Goal: Transaction & Acquisition: Download file/media

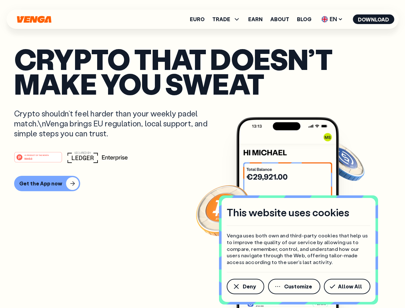
click at [203, 154] on div "#1 PRODUCT OF THE MONTH Web3" at bounding box center [202, 158] width 377 height 12
click at [245, 287] on span "Deny" at bounding box center [249, 286] width 13 height 5
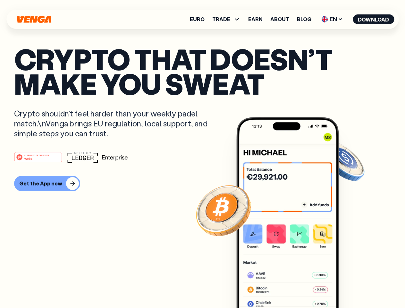
click at [295, 287] on img at bounding box center [288, 224] width 103 height 215
click at [349, 287] on article "Crypto that doesn’t make you sweat Crypto shouldn’t feel harder than your weekl…" at bounding box center [202, 167] width 377 height 241
click at [229, 19] on span "TRADE" at bounding box center [222, 19] width 18 height 5
click at [333, 19] on span "EN" at bounding box center [332, 19] width 26 height 10
click at [374, 19] on button "Download" at bounding box center [373, 19] width 41 height 10
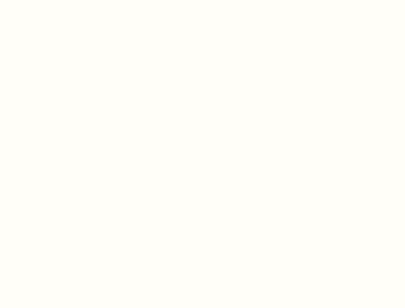
click at [46, 0] on html "This website uses cookies Venga uses both own and third-party cookies that help…" at bounding box center [202, 0] width 405 height 0
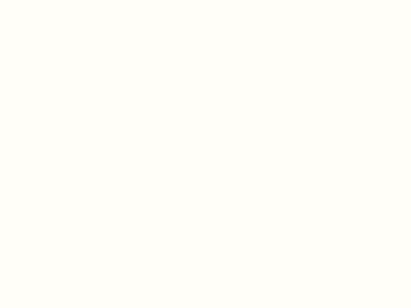
click at [39, 0] on html "This website uses cookies Venga uses both own and third-party cookies that help…" at bounding box center [205, 0] width 411 height 0
